Goal: Communication & Community: Answer question/provide support

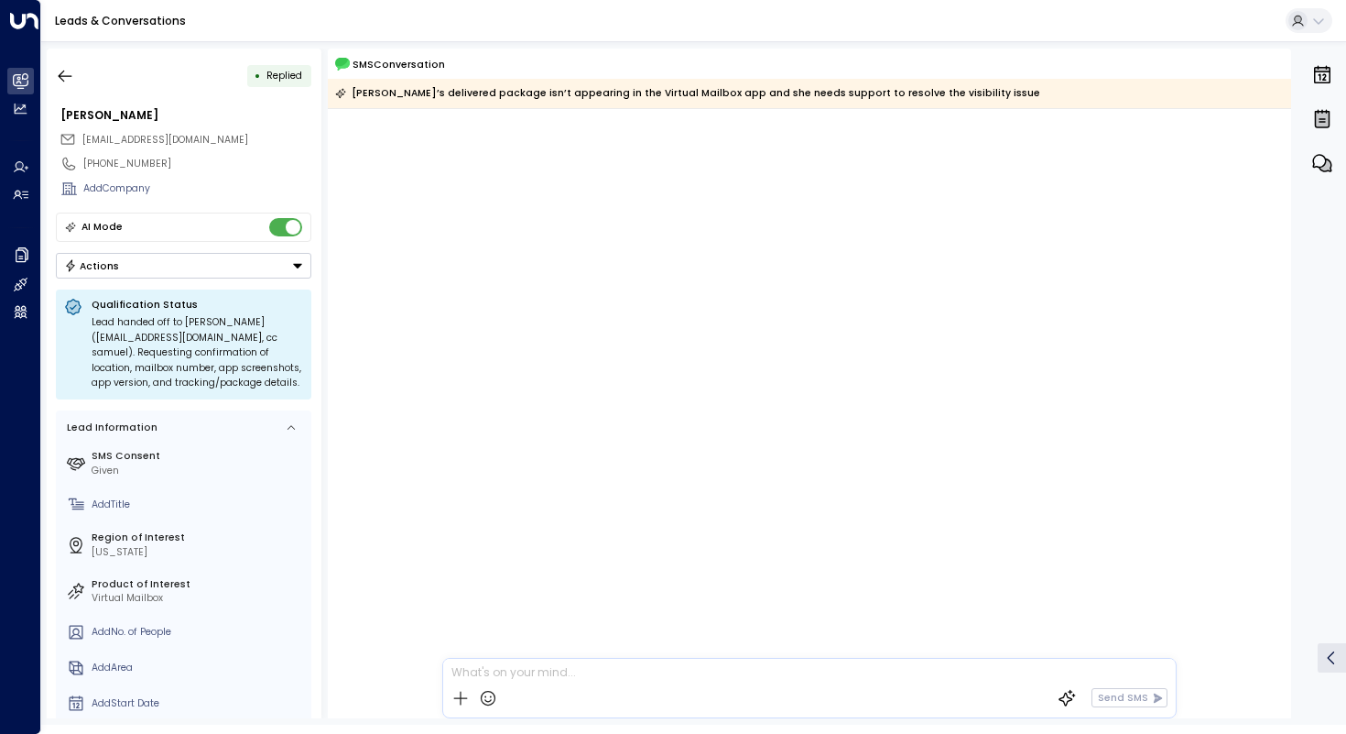
scroll to position [4689, 0]
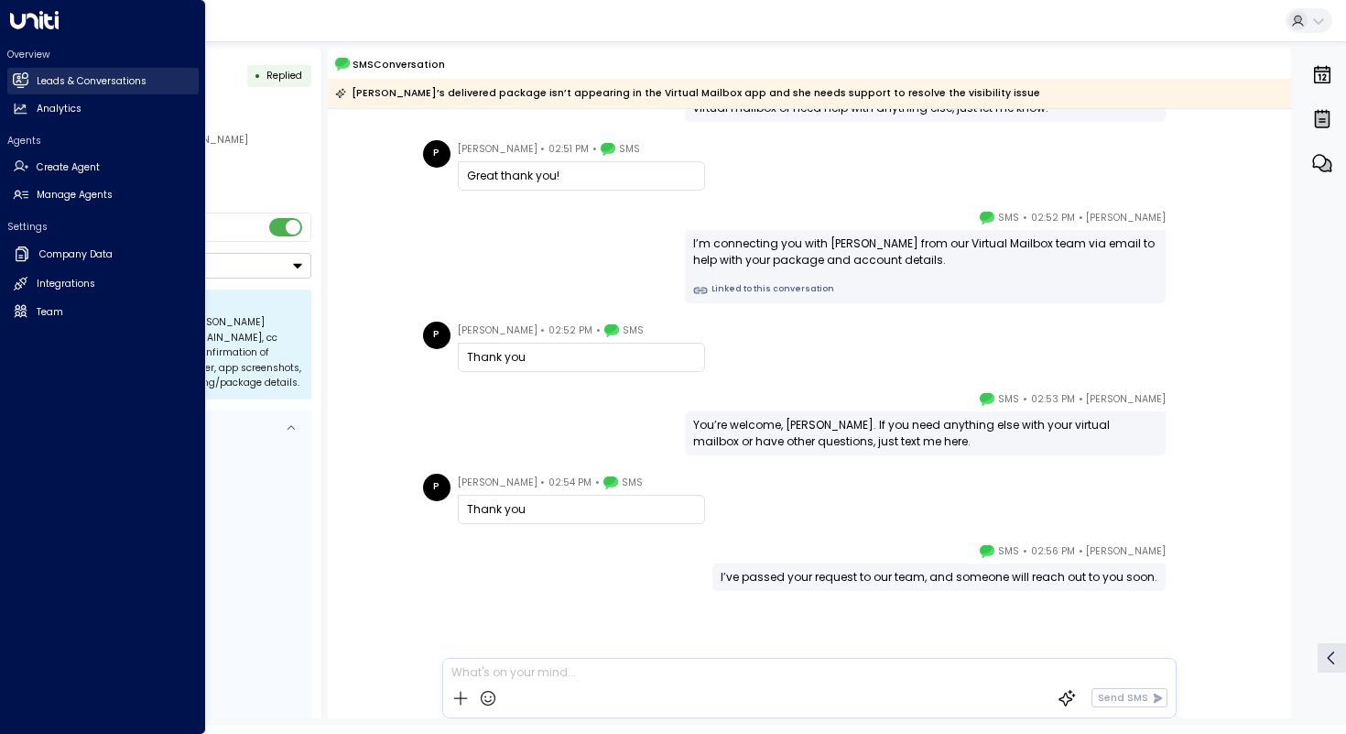
click at [27, 83] on icon at bounding box center [20, 79] width 16 height 12
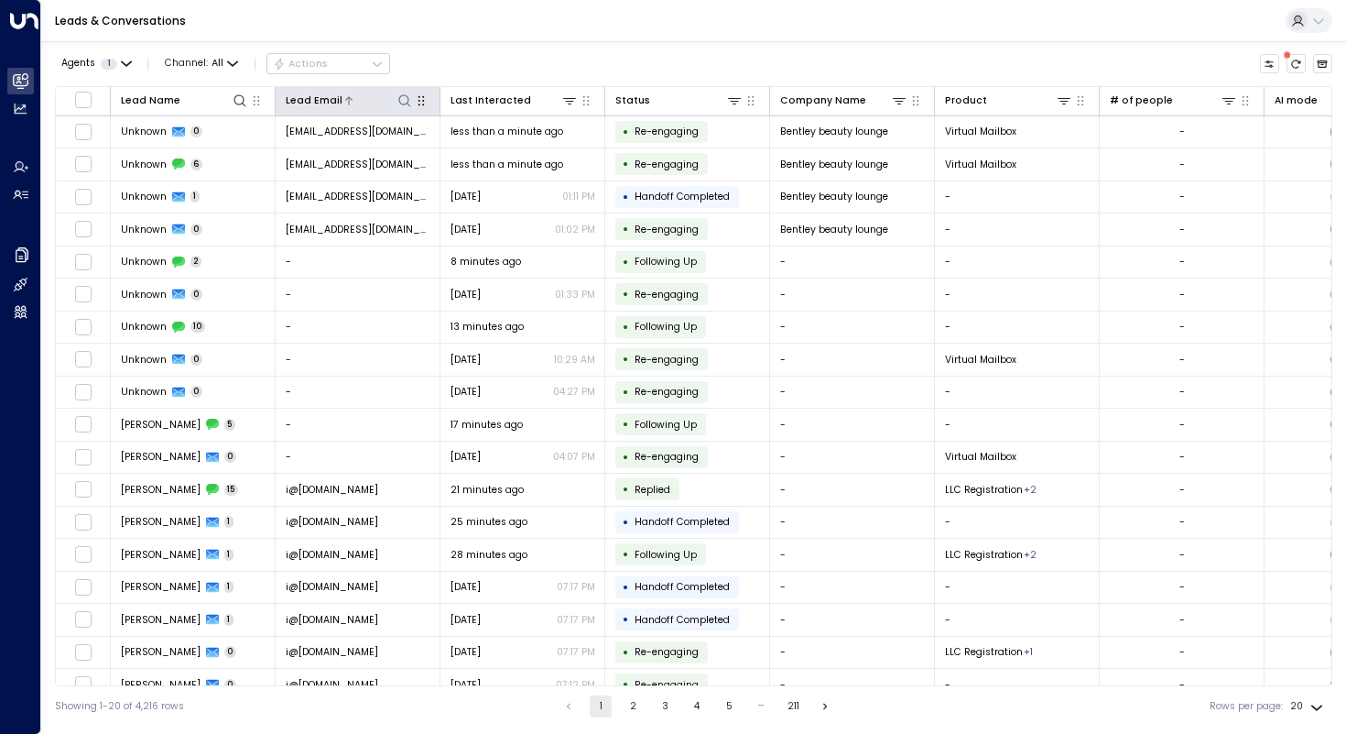
click at [404, 103] on icon at bounding box center [404, 100] width 15 height 15
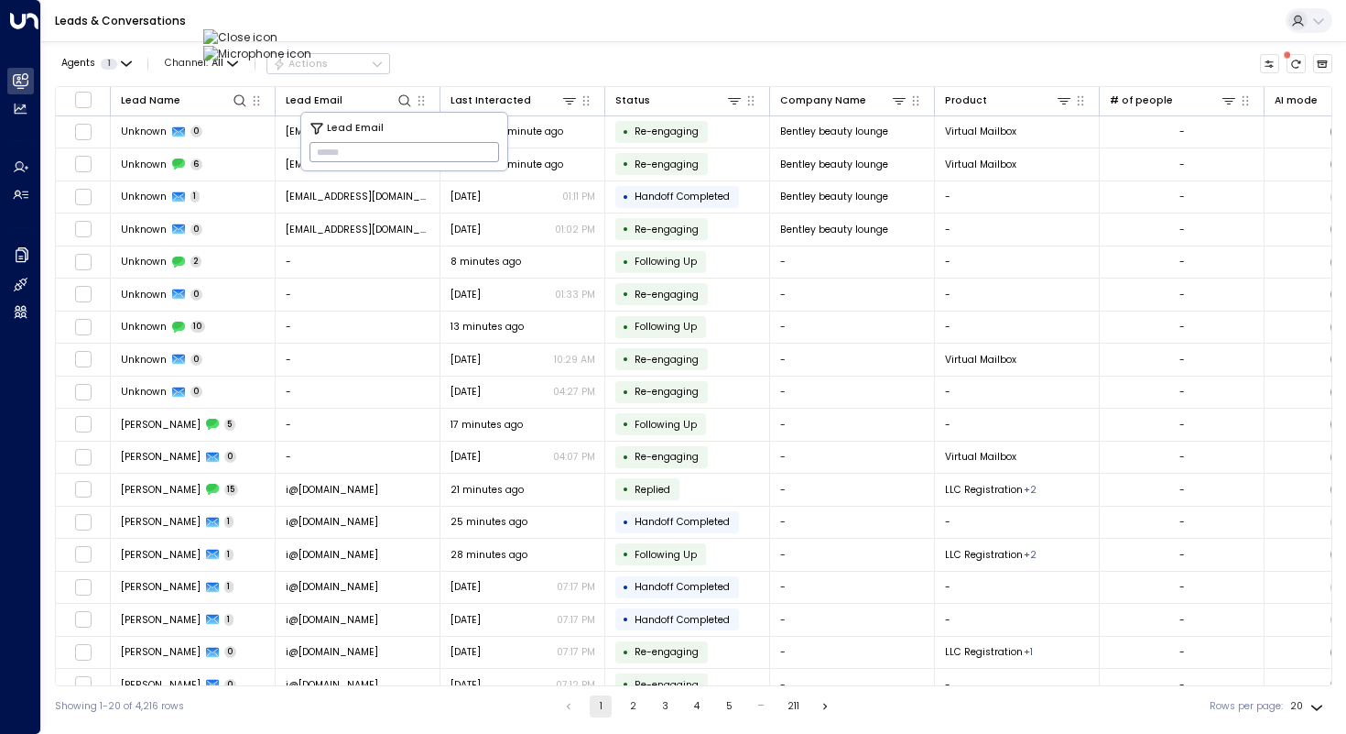
type input "**********"
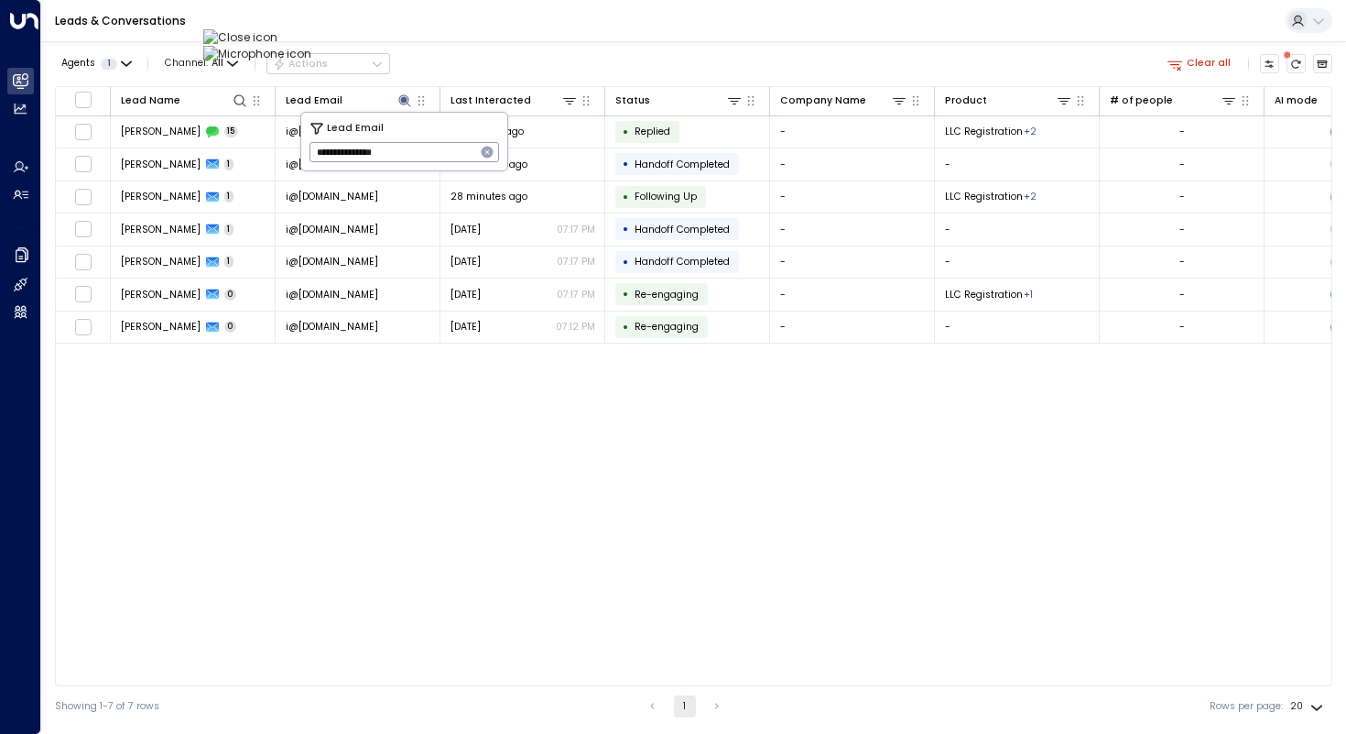
click at [501, 31] on div "Leads & Conversations" at bounding box center [693, 21] width 1305 height 42
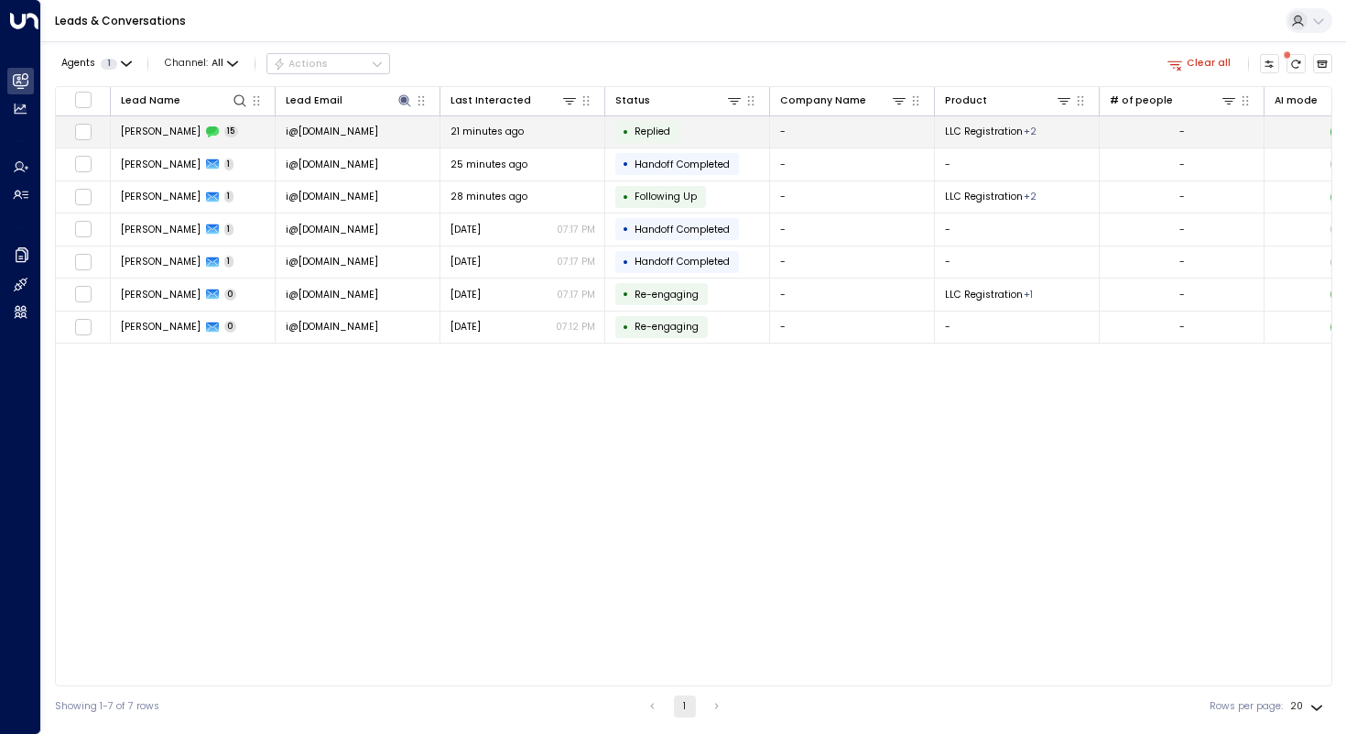
click at [145, 131] on span "[PERSON_NAME]" at bounding box center [161, 132] width 80 height 14
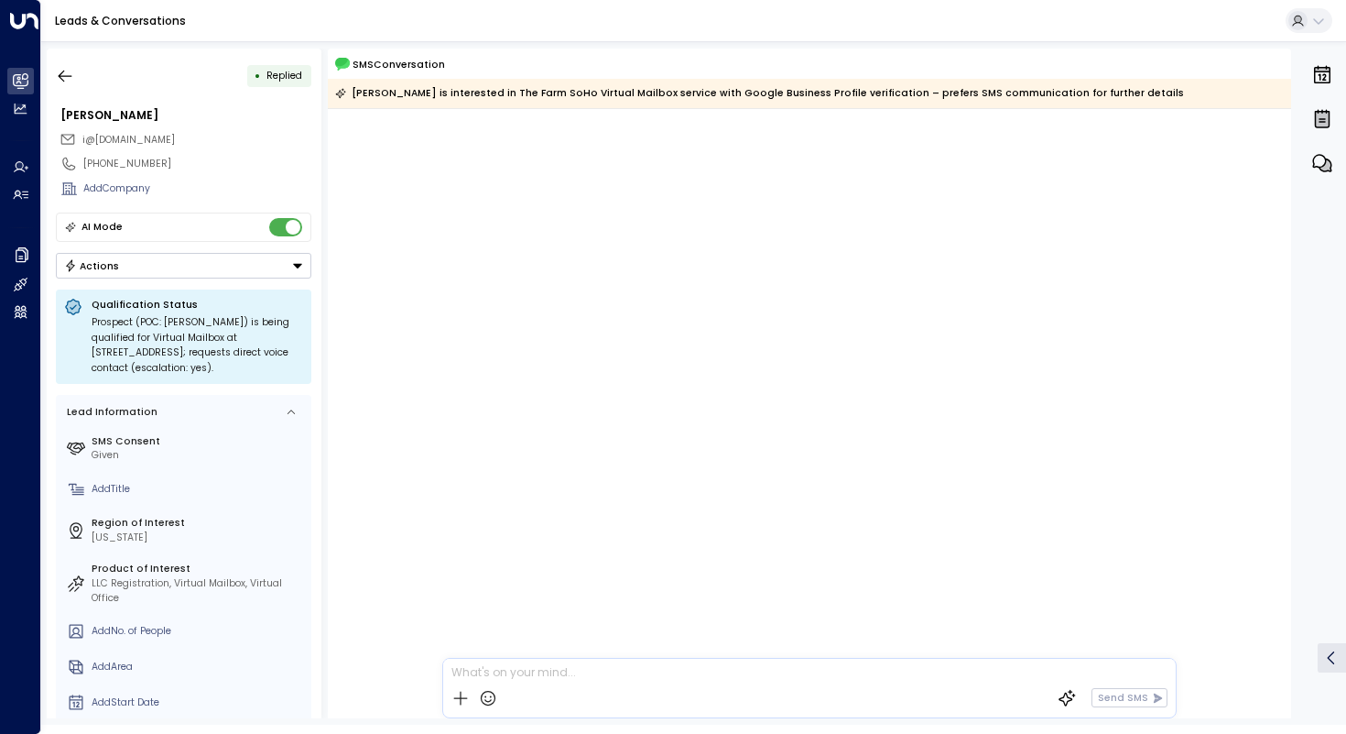
scroll to position [2387, 0]
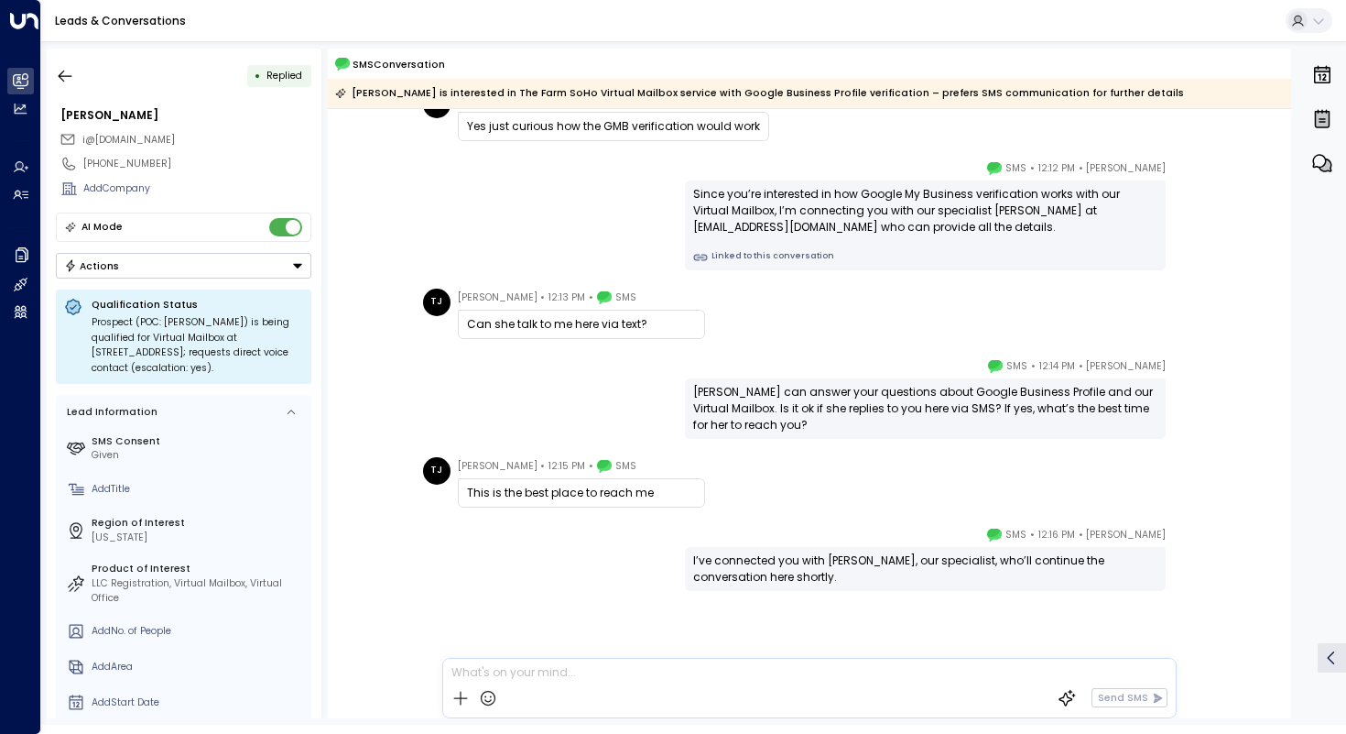
click at [555, 384] on div "[PERSON_NAME] • 12:14 PM • SMS [PERSON_NAME] can answer your questions about Go…" at bounding box center [809, 398] width 783 height 82
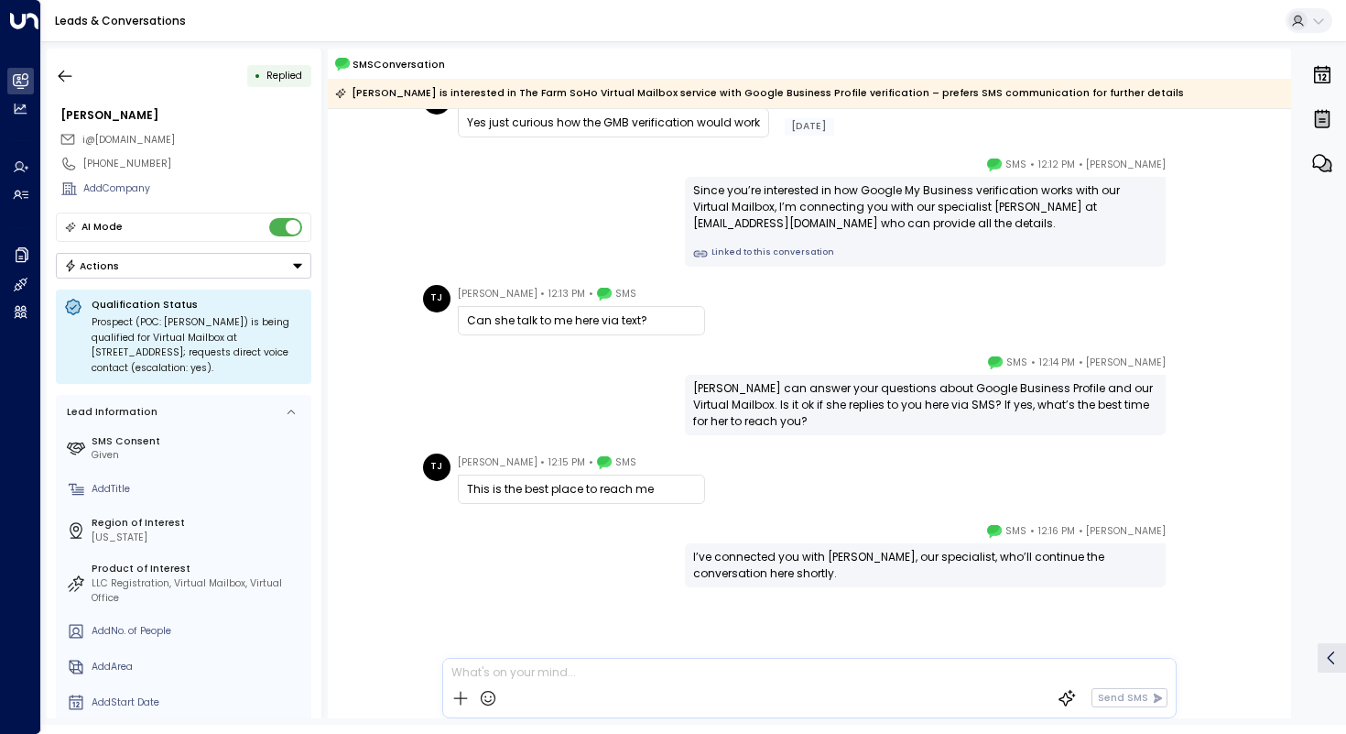
scroll to position [1636, 0]
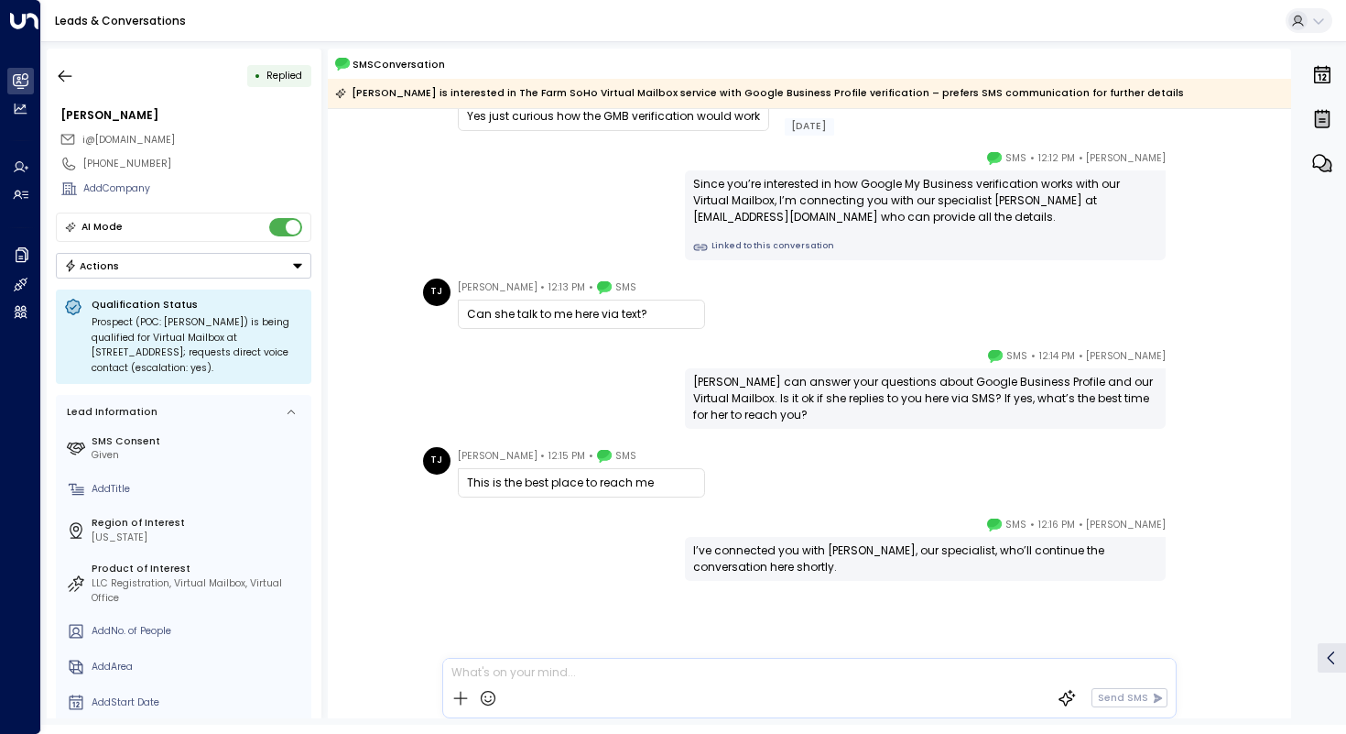
click at [545, 674] on p at bounding box center [812, 674] width 723 height 16
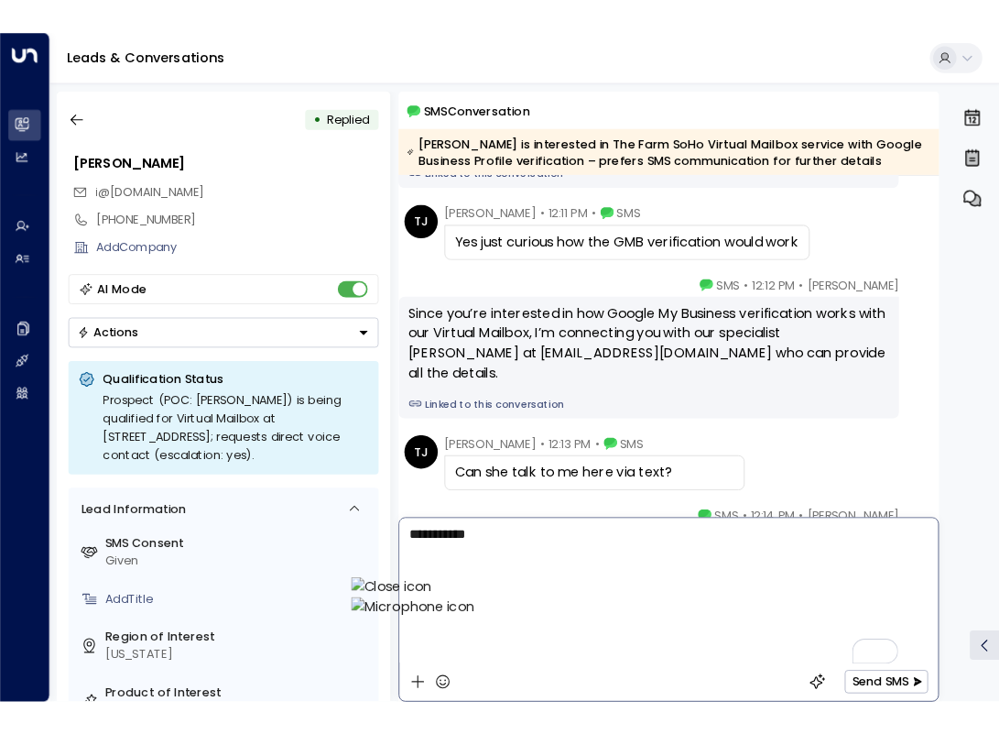
scroll to position [1734, 0]
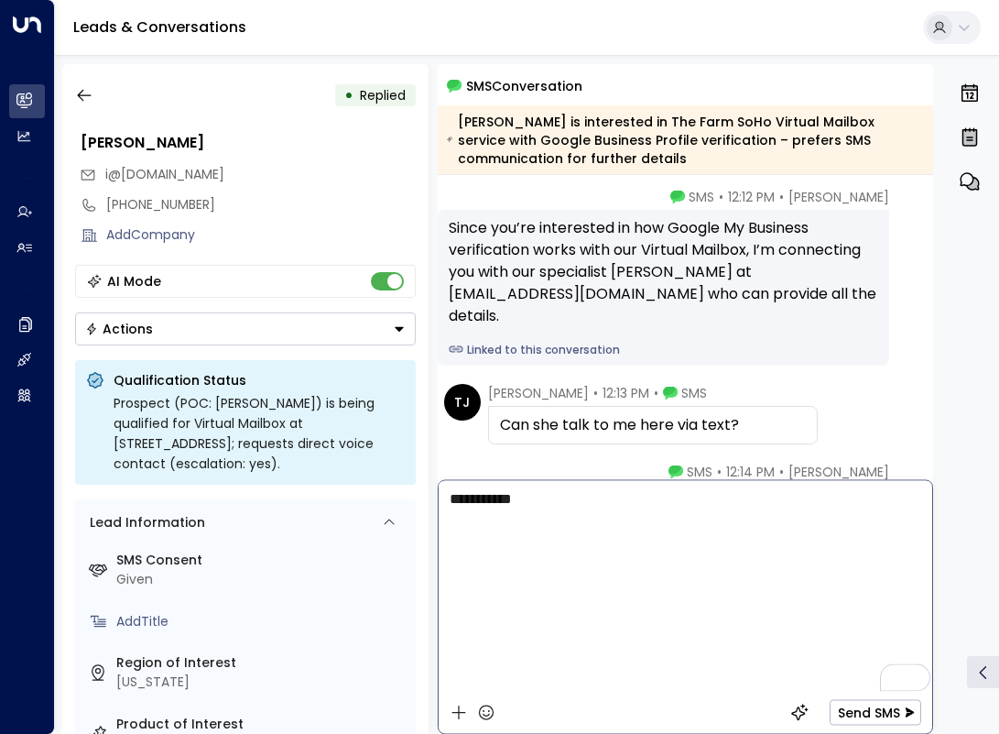
click at [567, 516] on div "**********" at bounding box center [685, 586] width 493 height 211
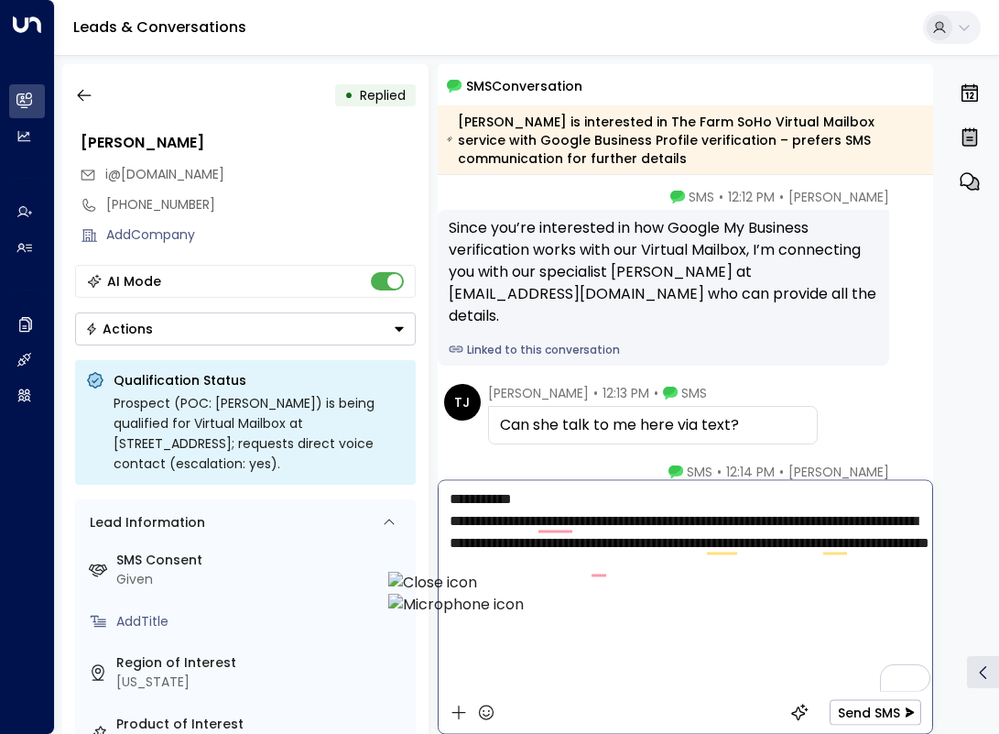
click at [610, 643] on div "**********" at bounding box center [685, 586] width 493 height 211
click at [612, 636] on div "**********" at bounding box center [685, 586] width 493 height 211
click at [863, 710] on button "Send SMS" at bounding box center [876, 712] width 92 height 26
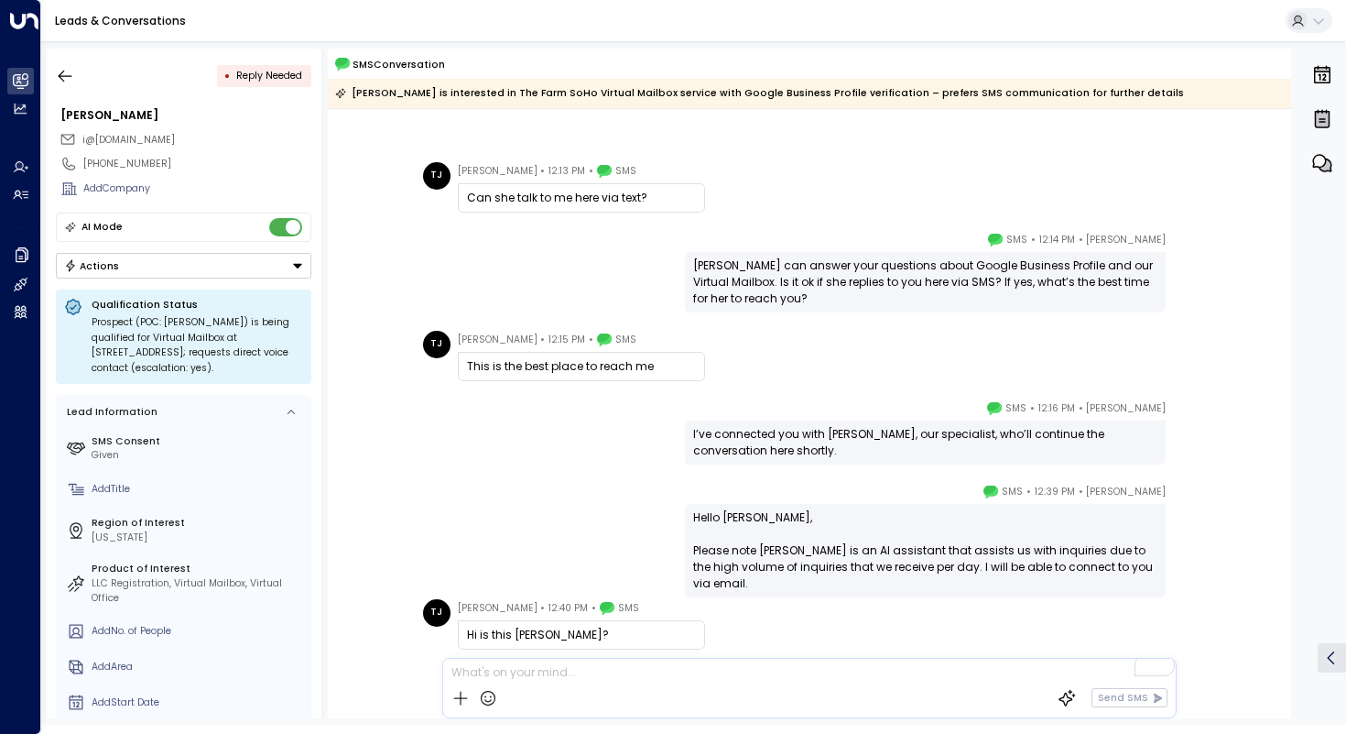
scroll to position [1865, 0]
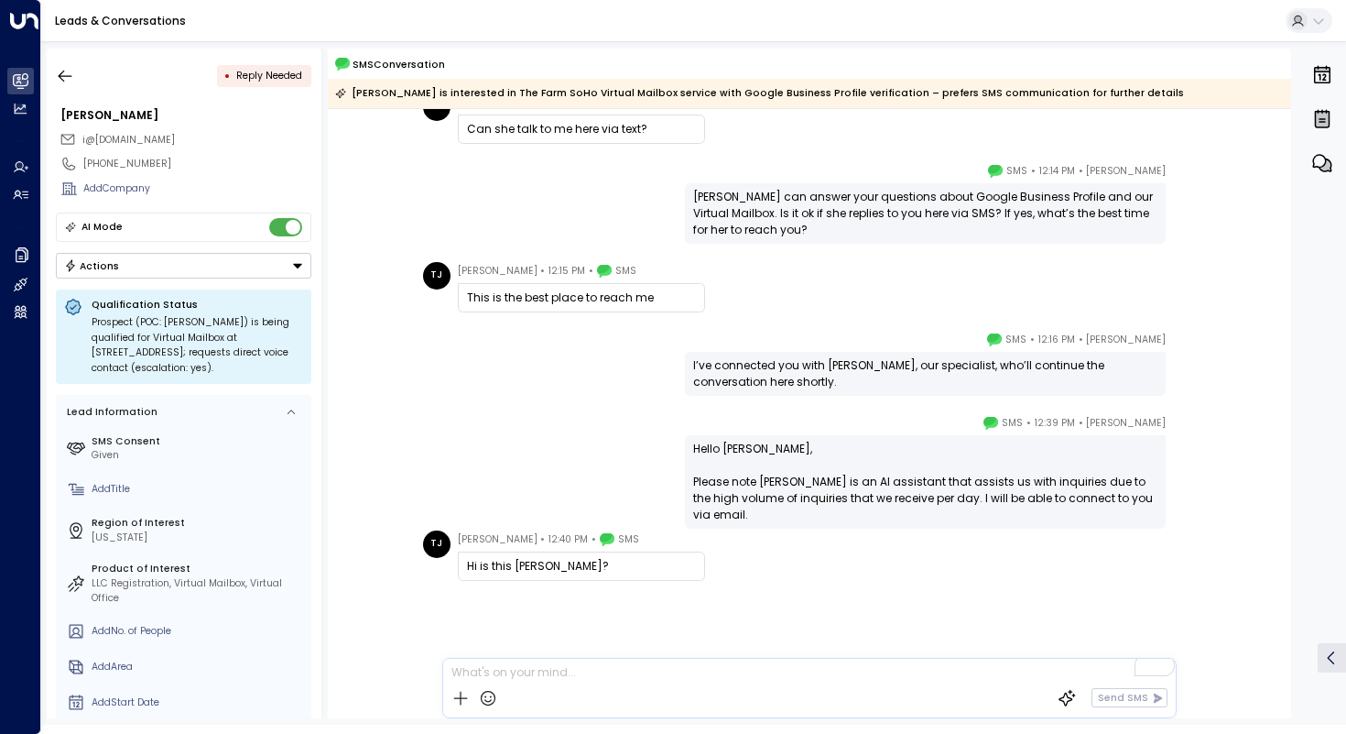
click at [395, 186] on div "[PERSON_NAME] • 12:14 PM • SMS [PERSON_NAME] can answer your questions about Go…" at bounding box center [809, 203] width 963 height 82
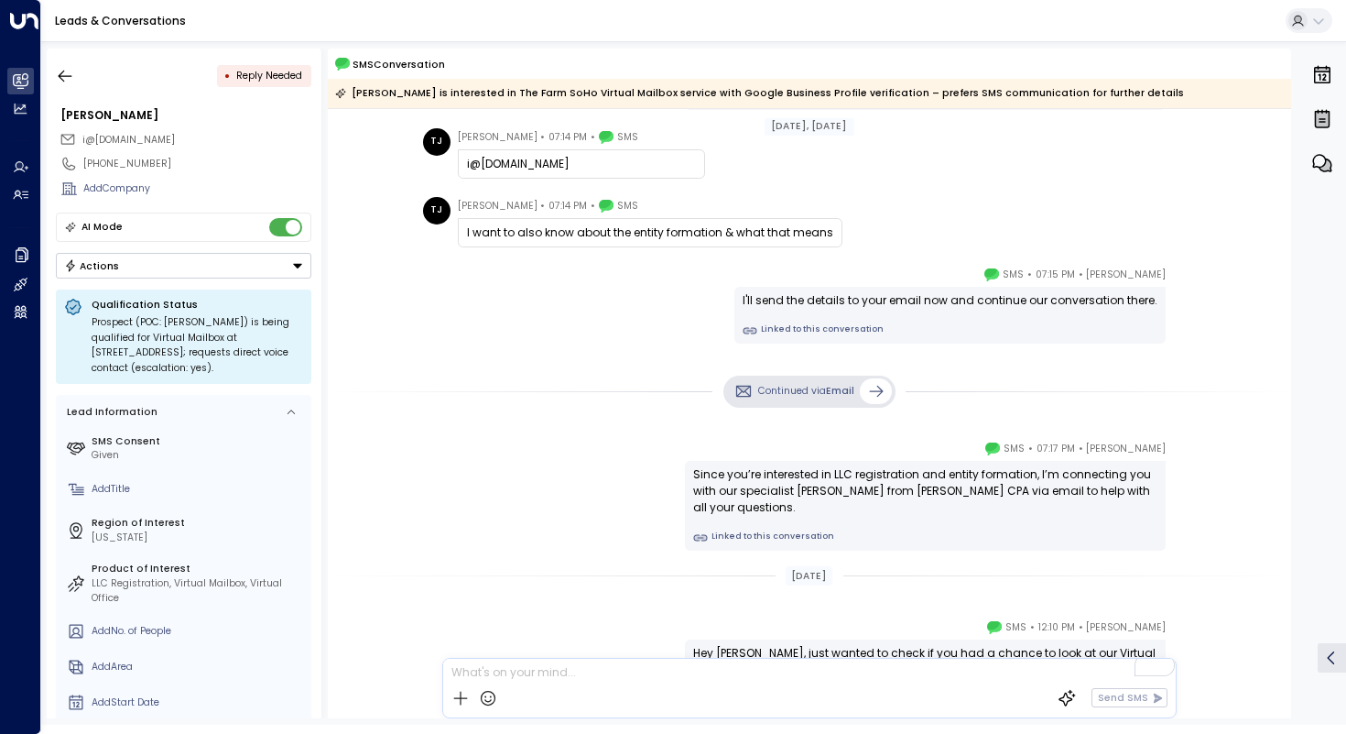
scroll to position [561, 0]
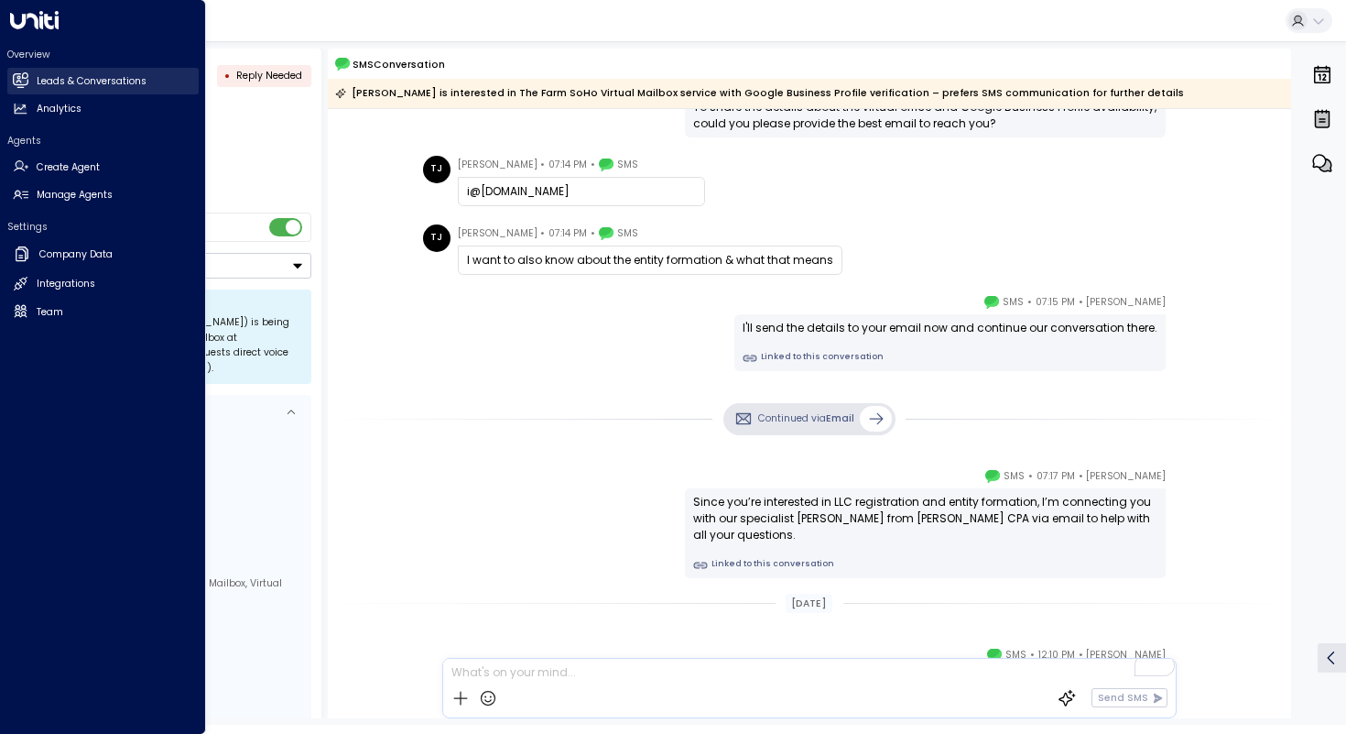
click at [56, 92] on link "Leads & Conversations Leads & Conversations" at bounding box center [102, 81] width 191 height 27
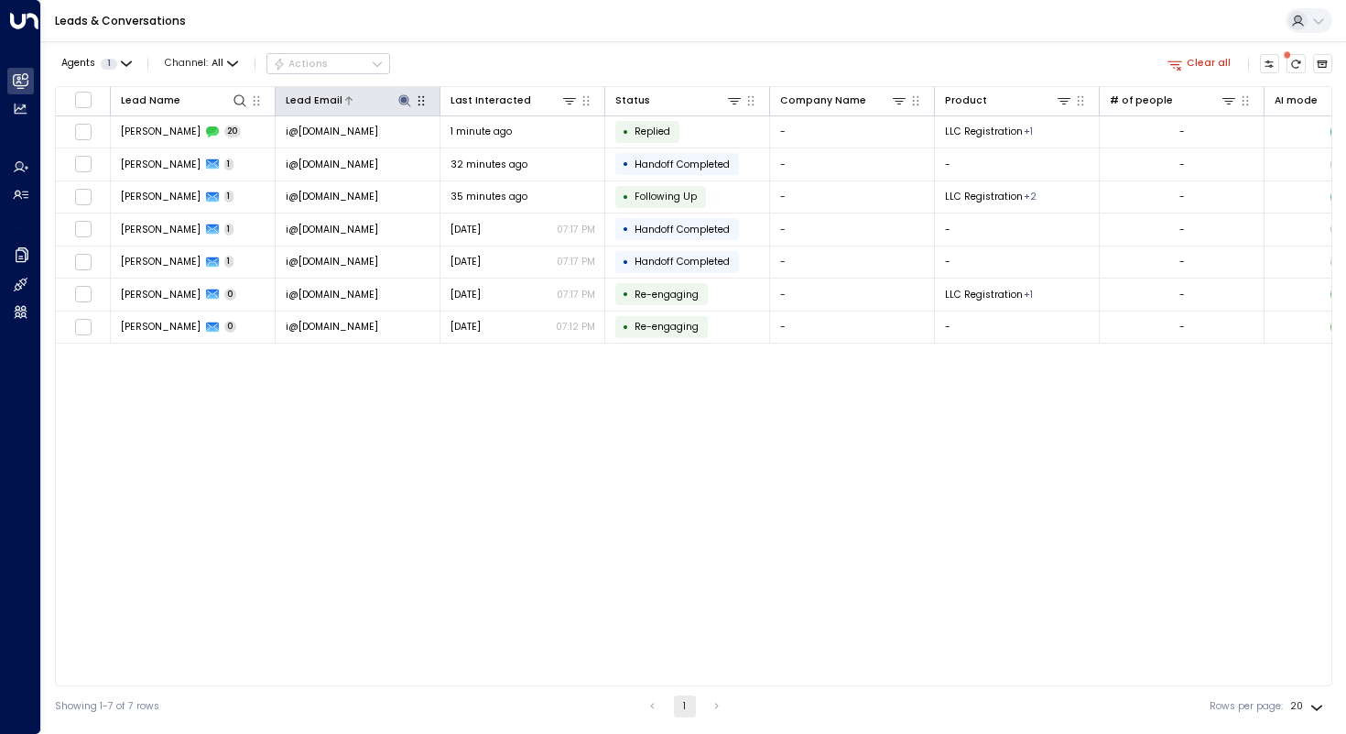
click at [407, 103] on icon at bounding box center [404, 100] width 12 height 12
click at [487, 151] on icon "button" at bounding box center [487, 152] width 15 height 15
click at [436, 158] on input "text" at bounding box center [405, 151] width 190 height 29
paste input "**********"
type input "**********"
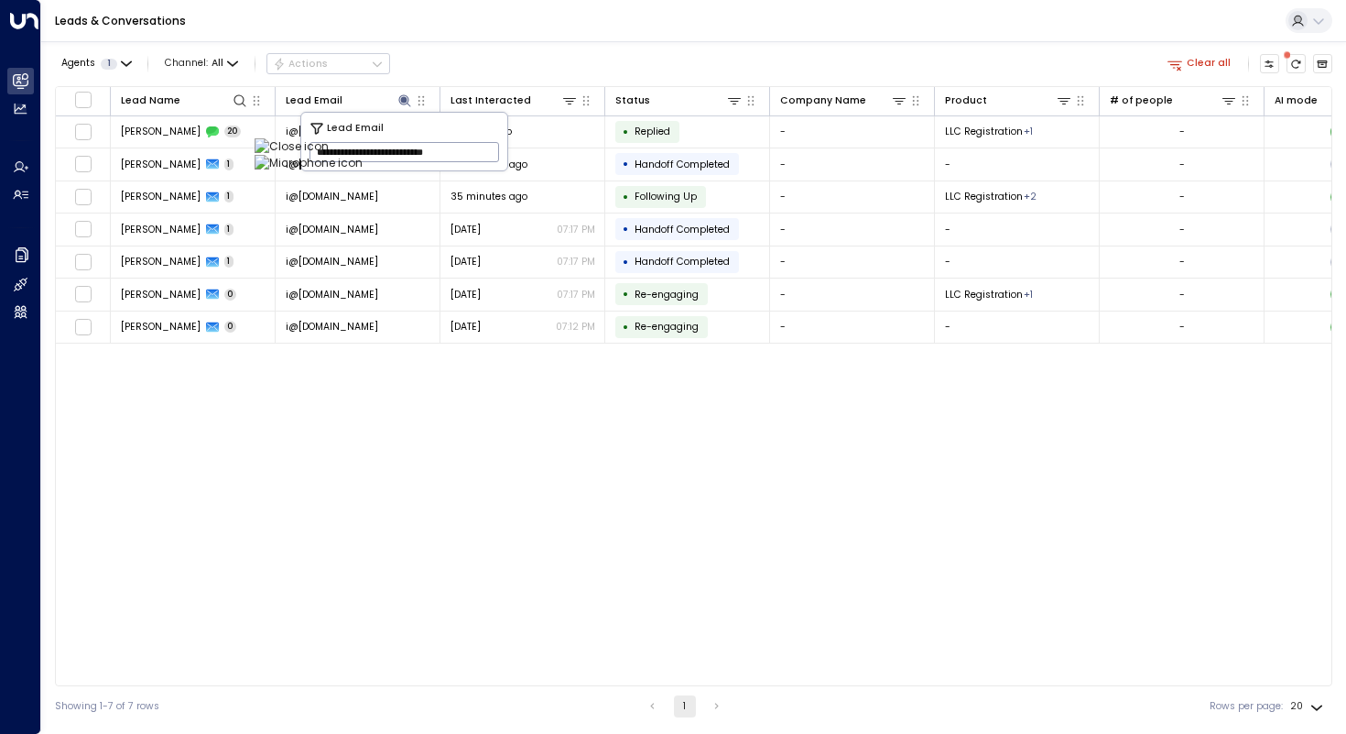
scroll to position [0, 5]
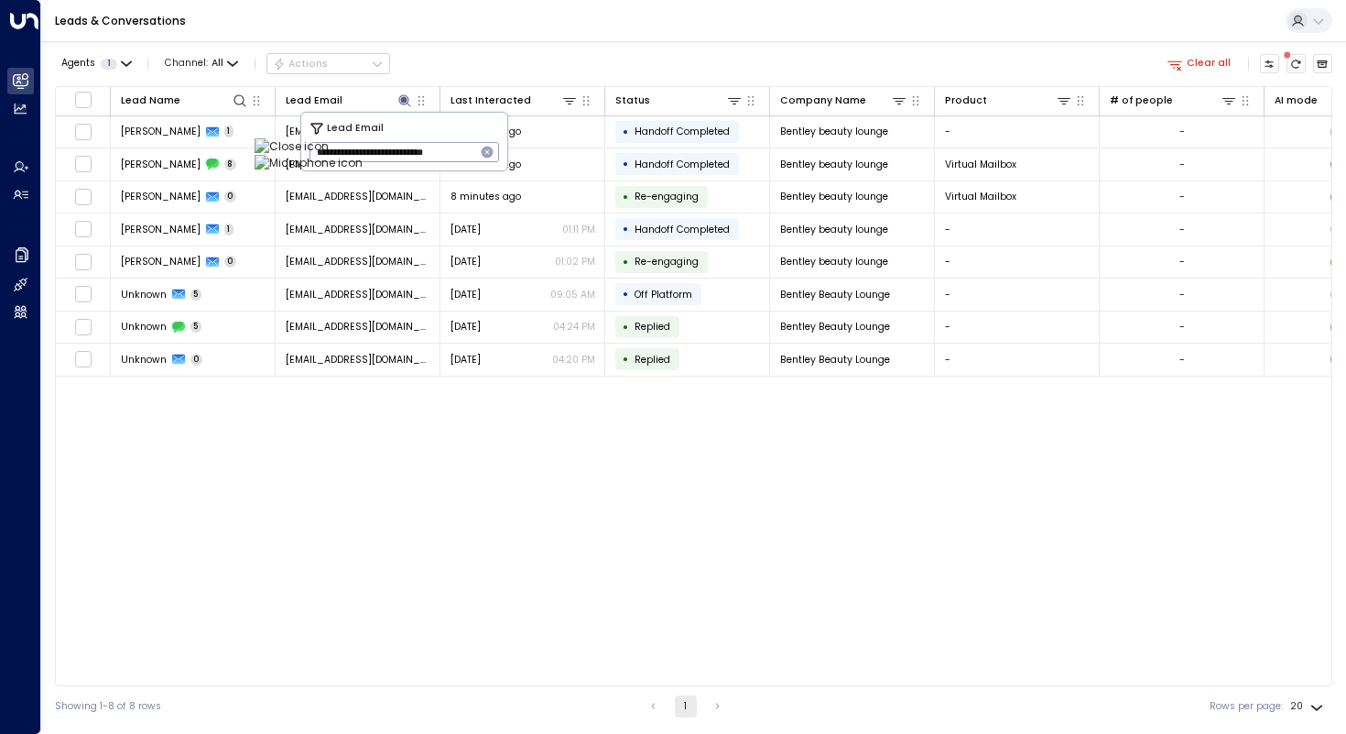
click at [583, 52] on div "Agents 1 Channel: All Actions Clear all" at bounding box center [693, 64] width 1277 height 31
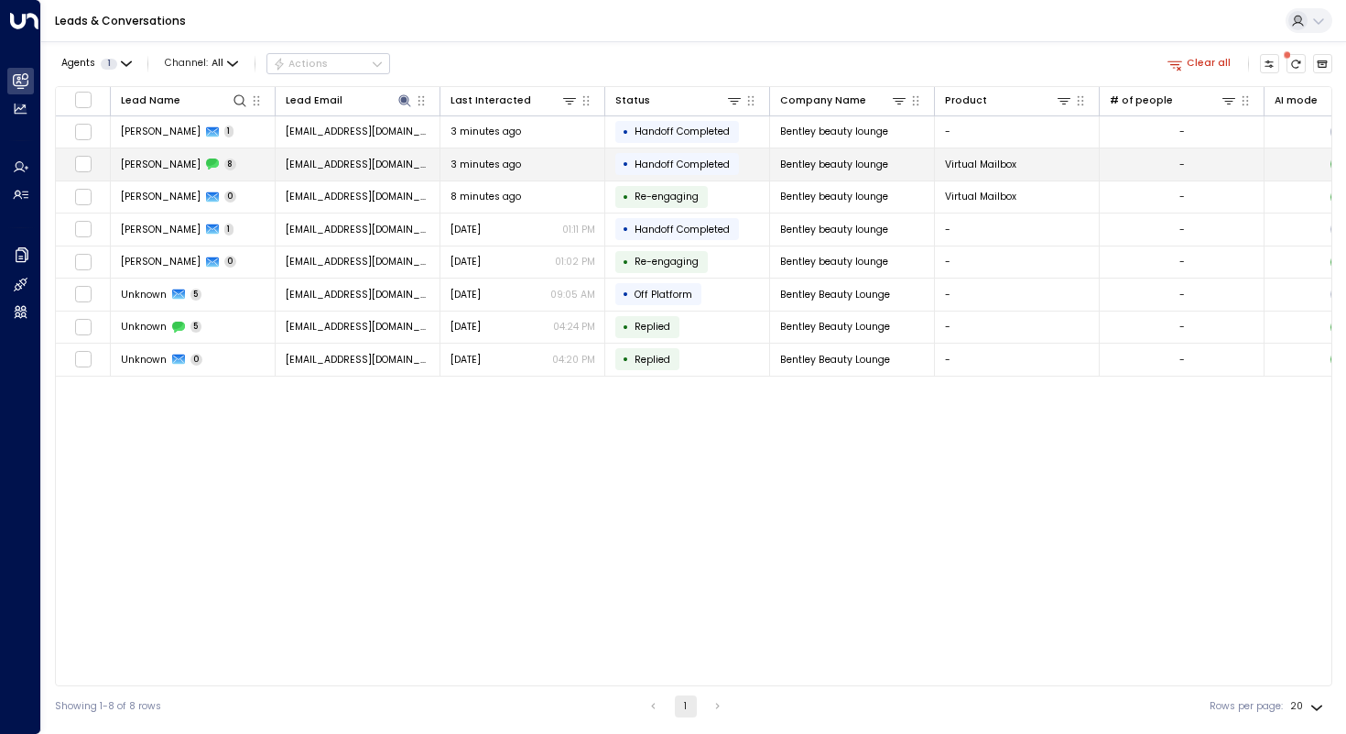
click at [144, 169] on span "[PERSON_NAME]" at bounding box center [161, 165] width 80 height 14
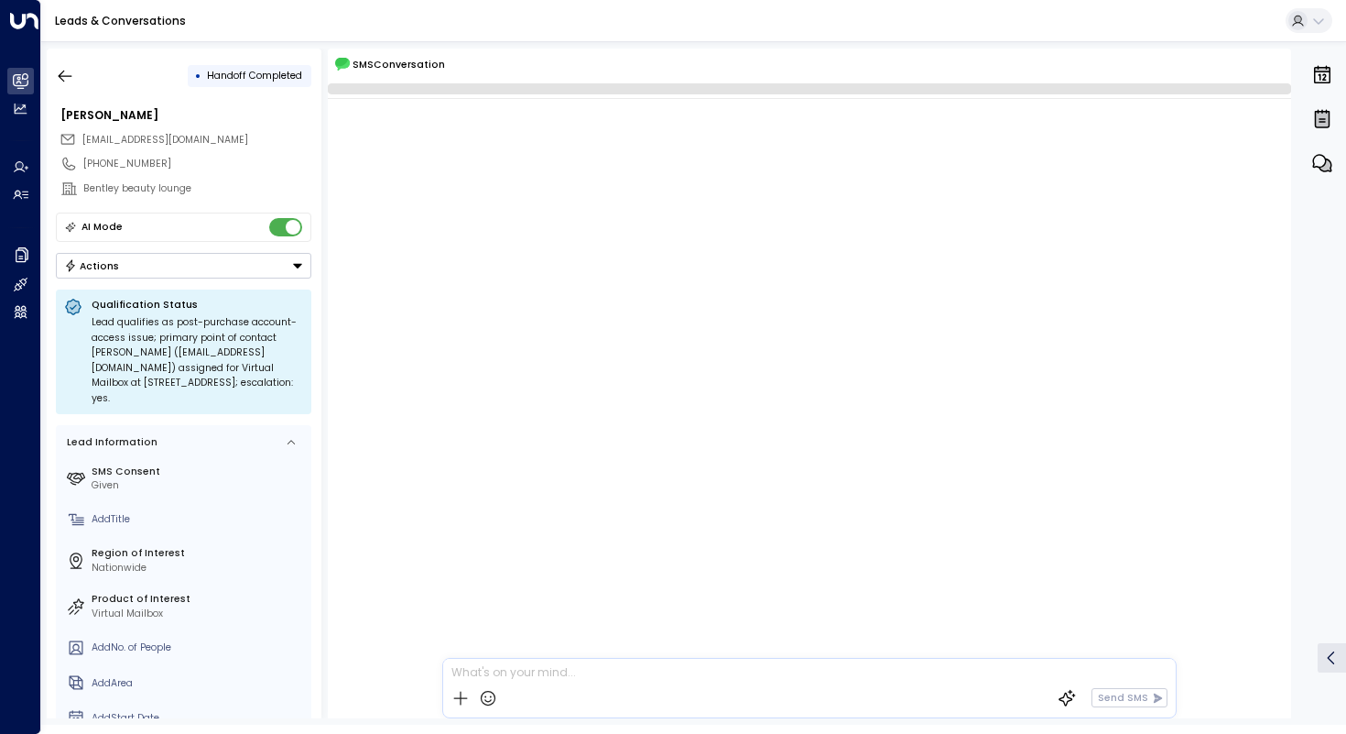
scroll to position [734, 0]
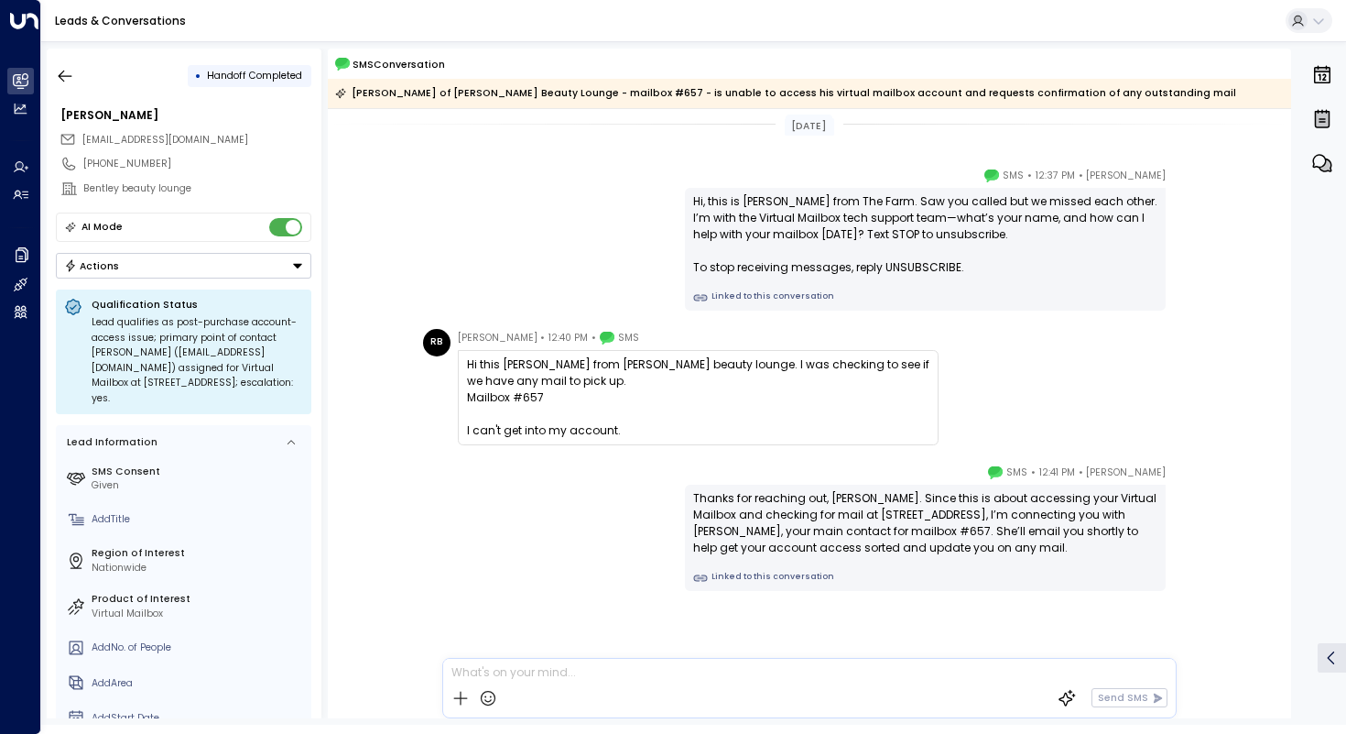
click at [365, 270] on div "[PERSON_NAME] • 12:37 PM • SMS Hi, this is [PERSON_NAME] from The Farm. Saw you…" at bounding box center [809, 239] width 963 height 144
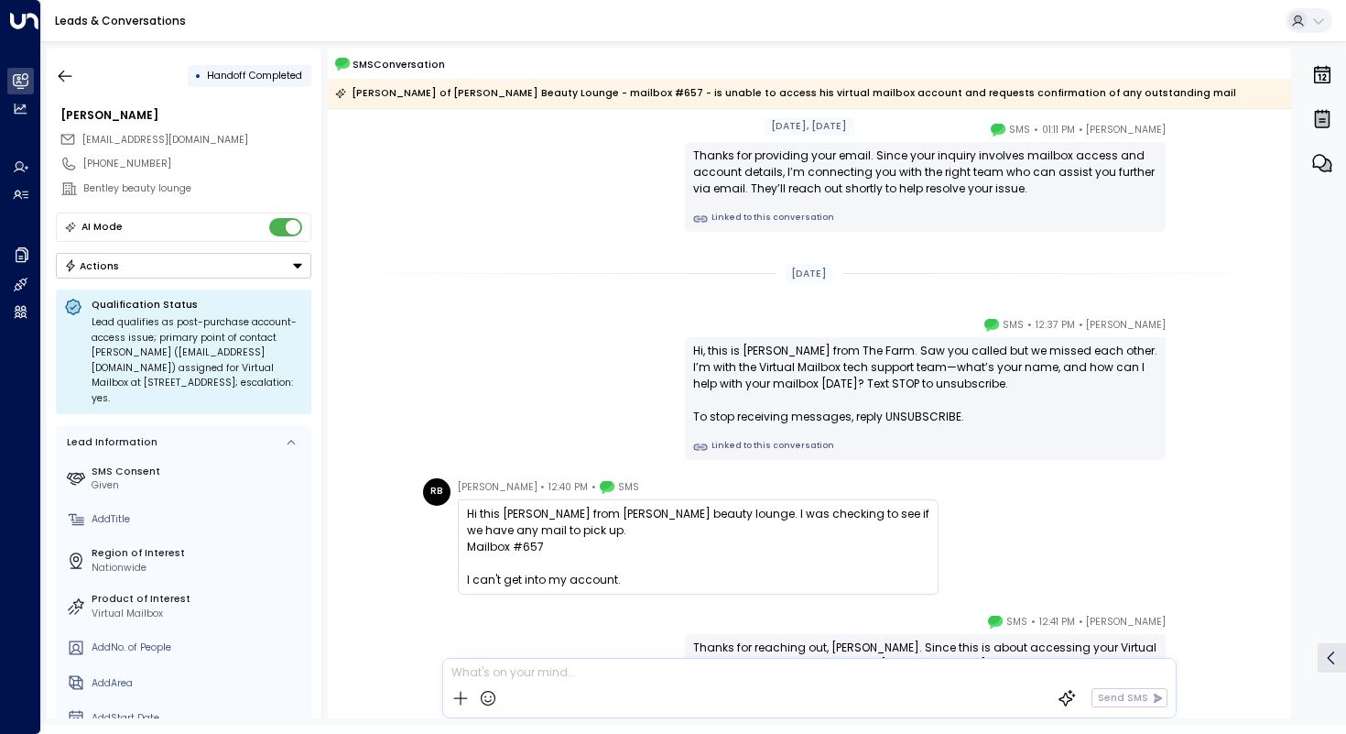
scroll to position [671, 0]
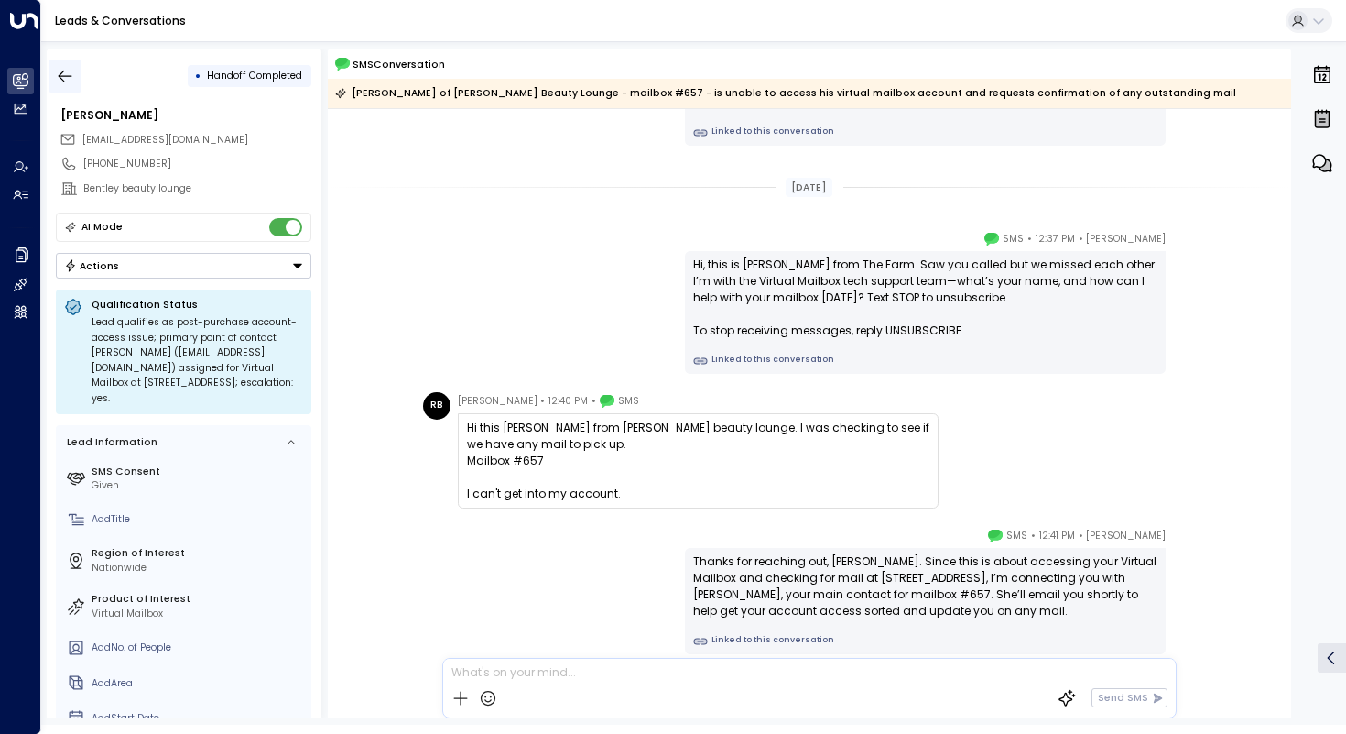
click at [65, 65] on button "button" at bounding box center [65, 76] width 33 height 33
